Goal: Information Seeking & Learning: Understand process/instructions

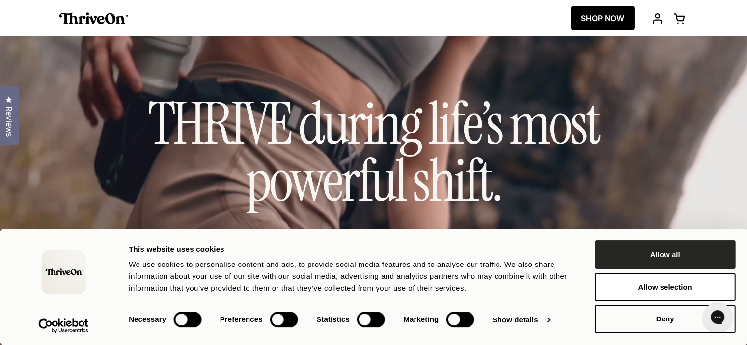
click at [647, 257] on button "Allow all" at bounding box center [665, 255] width 141 height 28
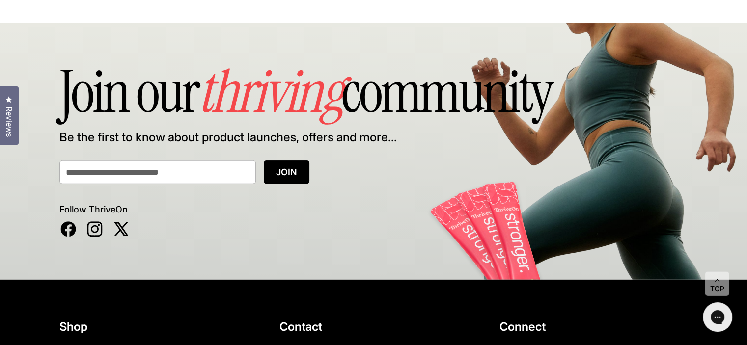
scroll to position [6590, 0]
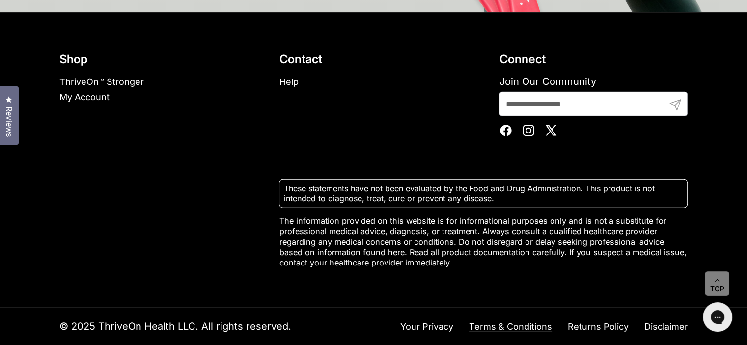
click at [523, 323] on link "Terms & Conditions" at bounding box center [510, 327] width 83 height 11
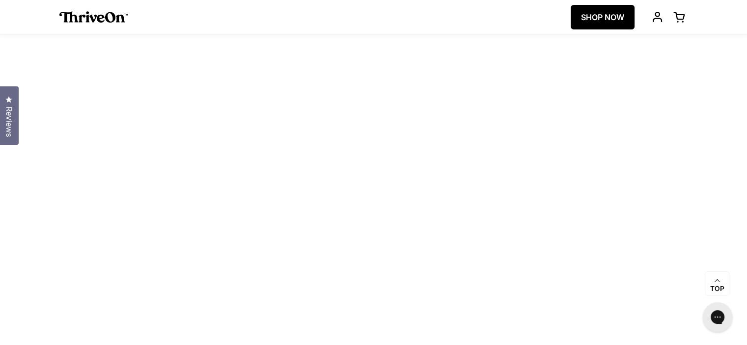
scroll to position [393, 0]
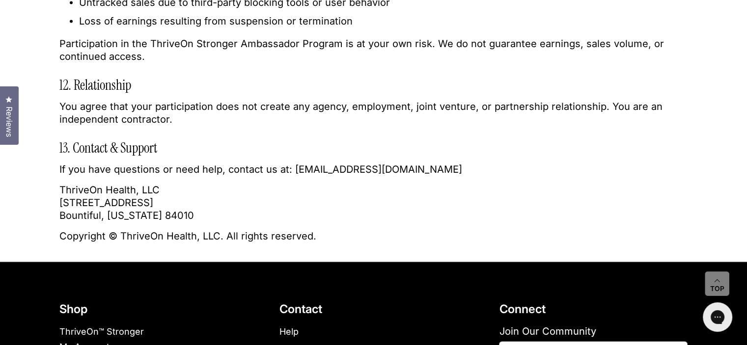
scroll to position [1965, 0]
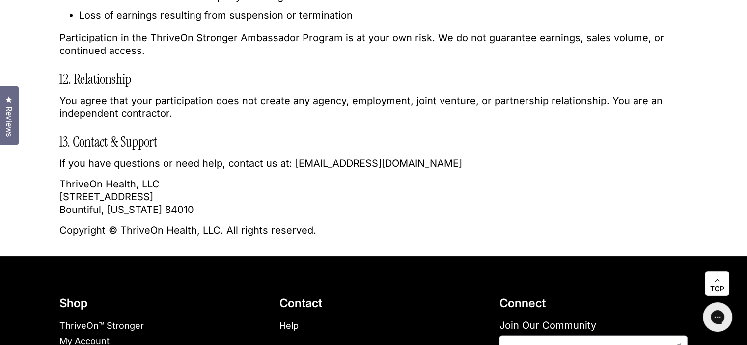
click at [714, 281] on icon at bounding box center [717, 281] width 6 height 3
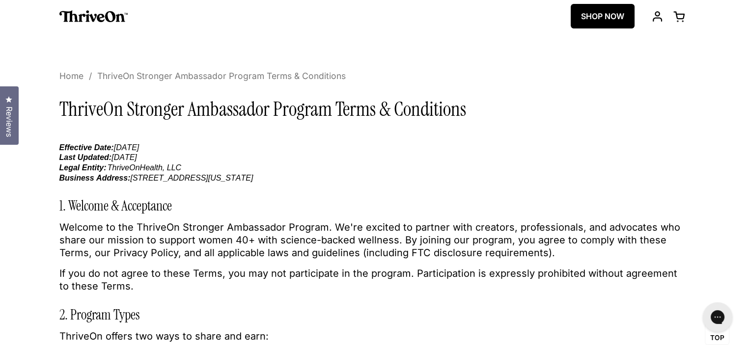
scroll to position [0, 0]
